Goal: Information Seeking & Learning: Learn about a topic

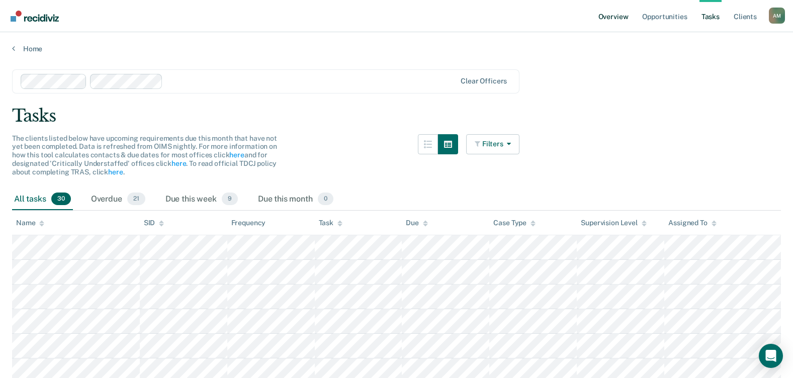
click at [610, 16] on link "Overview" at bounding box center [613, 16] width 34 height 32
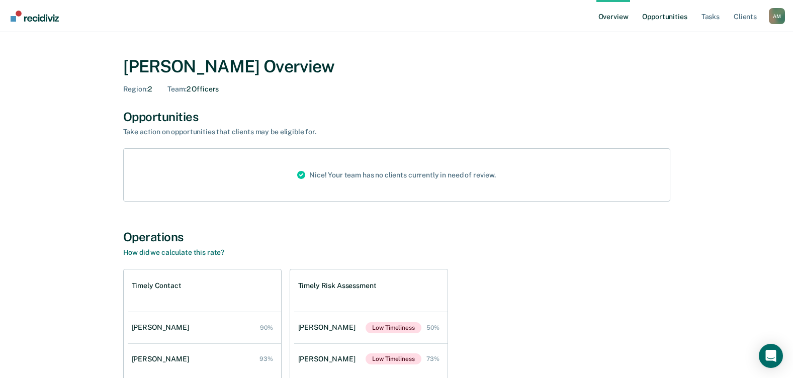
click at [661, 14] on link "Opportunities" at bounding box center [664, 16] width 49 height 32
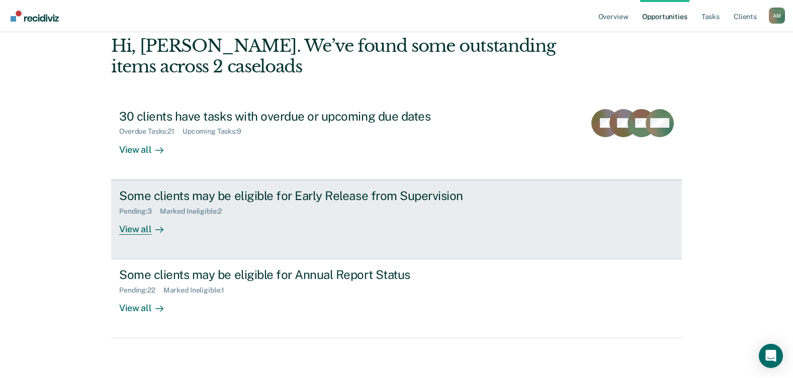
scroll to position [49, 0]
click at [138, 226] on div "View all" at bounding box center [147, 225] width 56 height 20
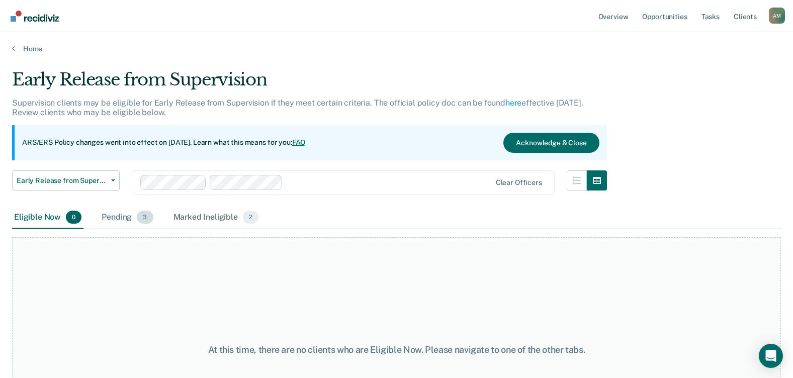
click at [125, 219] on div "Pending 3" at bounding box center [127, 218] width 55 height 22
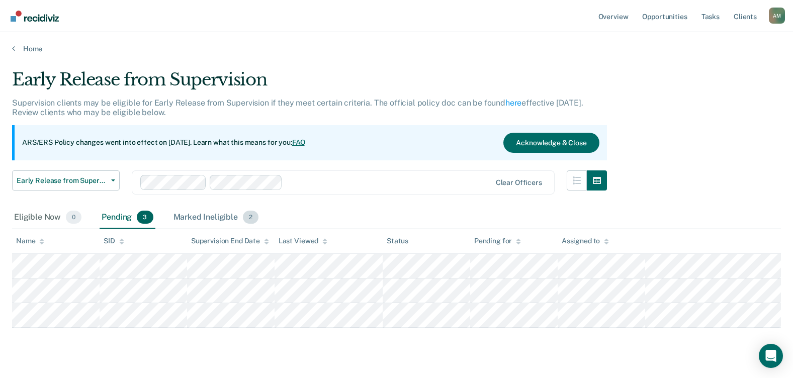
click at [217, 214] on div "Marked Ineligible 2" at bounding box center [216, 218] width 90 height 22
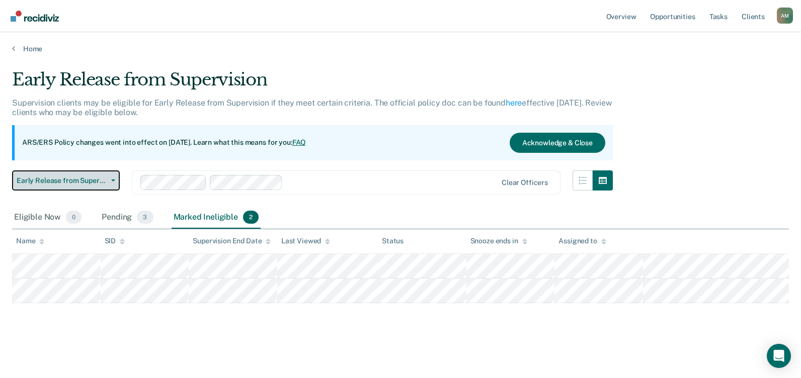
drag, startPoint x: 372, startPoint y: 211, endPoint x: 93, endPoint y: 176, distance: 280.7
click at [93, 176] on span "Early Release from Supervision" at bounding box center [62, 180] width 91 height 9
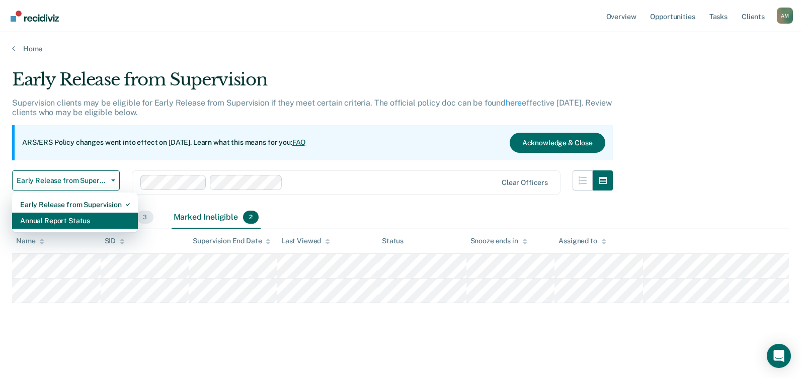
click at [40, 219] on div "Annual Report Status" at bounding box center [75, 221] width 110 height 16
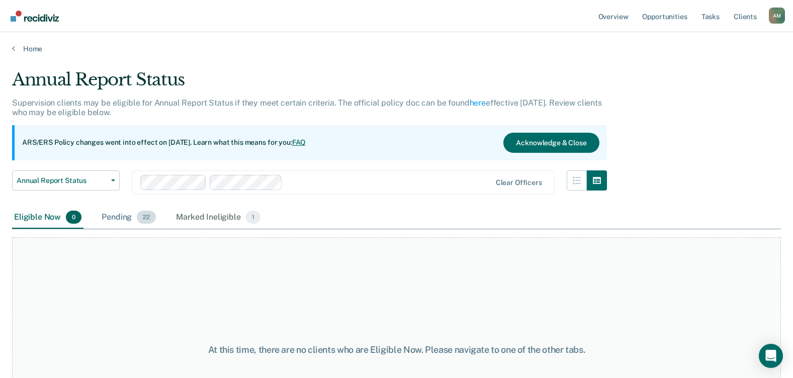
click at [123, 218] on div "Pending 22" at bounding box center [129, 218] width 58 height 22
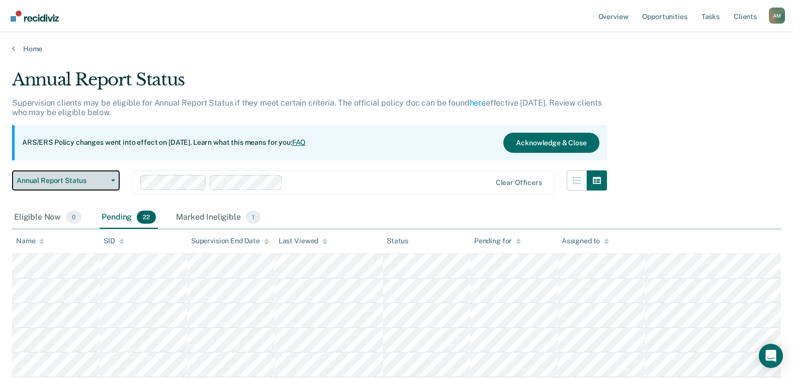
click at [102, 183] on span "Annual Report Status" at bounding box center [62, 180] width 91 height 9
click at [212, 221] on div "Marked Ineligible 1" at bounding box center [218, 218] width 88 height 22
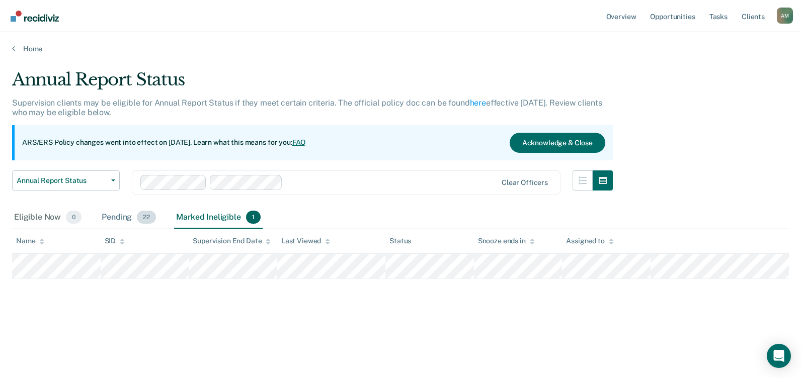
click at [124, 216] on div "Pending 22" at bounding box center [129, 218] width 58 height 22
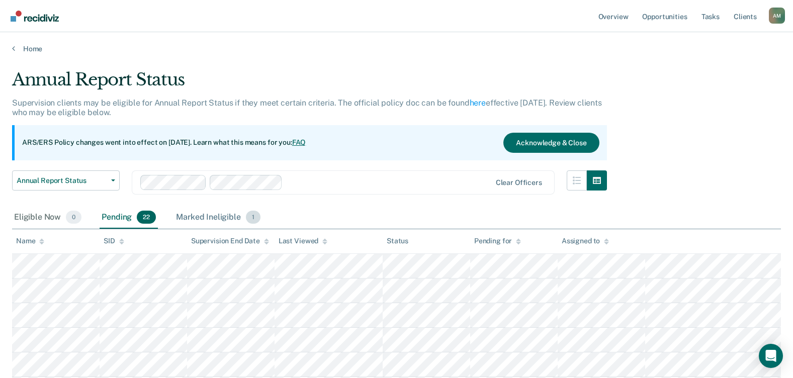
click at [209, 221] on div "Marked Ineligible 1" at bounding box center [218, 218] width 88 height 22
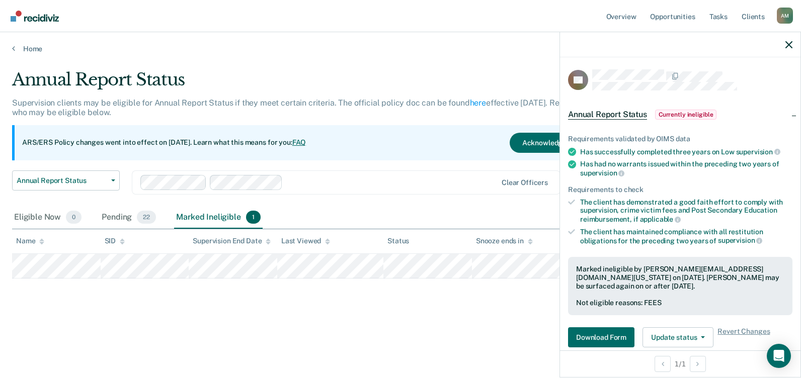
click at [360, 219] on div "Eligible Now 0 Pending 22 Marked Ineligible 1" at bounding box center [400, 218] width 776 height 23
drag, startPoint x: 378, startPoint y: 207, endPoint x: 473, endPoint y: 240, distance: 101.1
click at [378, 207] on div "Eligible Now 0 Pending 22 Marked Ineligible 1" at bounding box center [400, 218] width 776 height 23
click at [794, 43] on div at bounding box center [680, 44] width 240 height 25
click at [786, 43] on icon "button" at bounding box center [788, 44] width 7 height 7
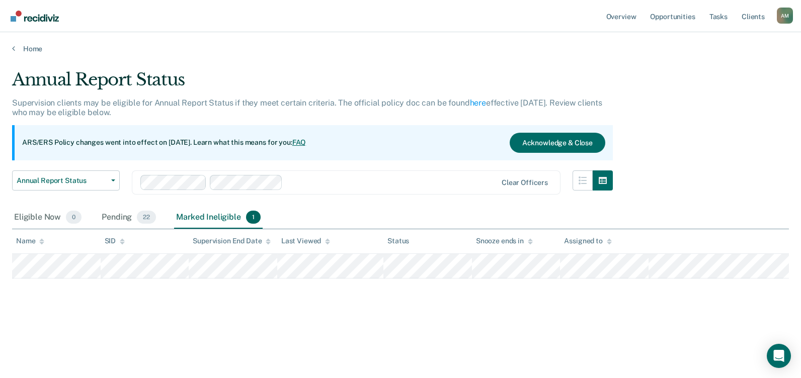
click at [76, 191] on div "Annual Report Status Early Release from Supervision Annual Report Status" at bounding box center [66, 188] width 108 height 36
click at [77, 188] on button "Annual Report Status" at bounding box center [66, 180] width 108 height 20
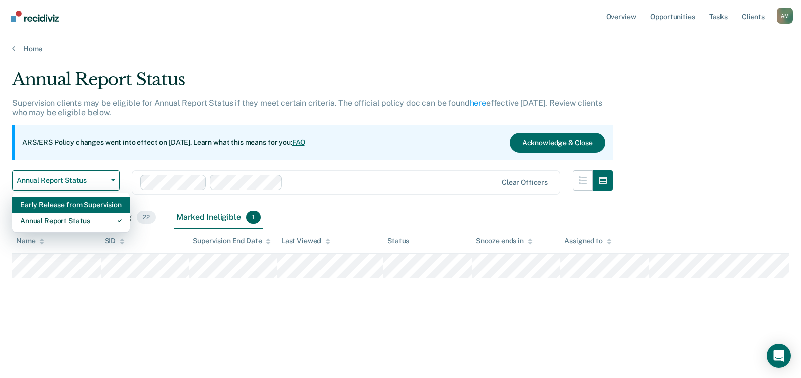
click at [62, 210] on div "Early Release from Supervision" at bounding box center [71, 205] width 102 height 16
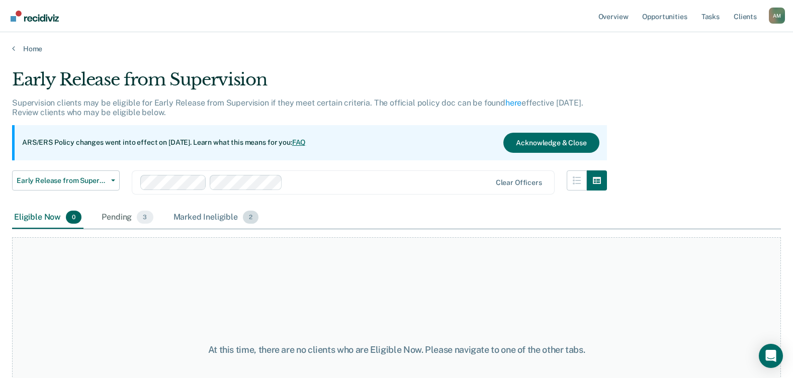
click at [231, 217] on div "Marked Ineligible 2" at bounding box center [216, 218] width 90 height 22
